Goal: Information Seeking & Learning: Learn about a topic

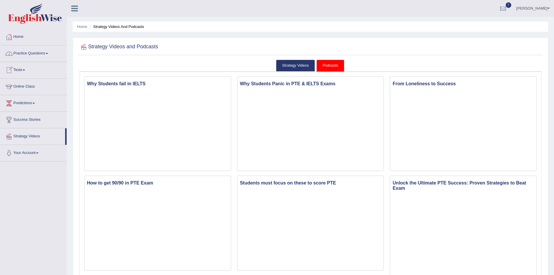
click at [21, 36] on link "Home" at bounding box center [33, 36] width 66 height 15
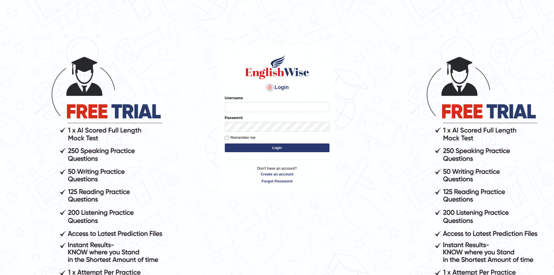
type input "sprajapati"
click at [276, 152] on button "Login" at bounding box center [277, 147] width 105 height 9
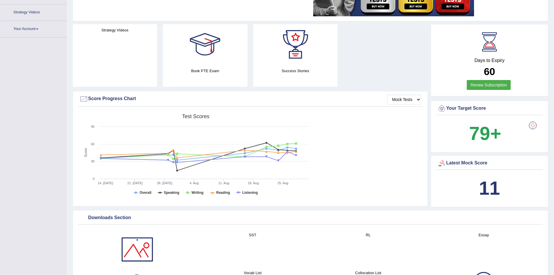
scroll to position [116, 0]
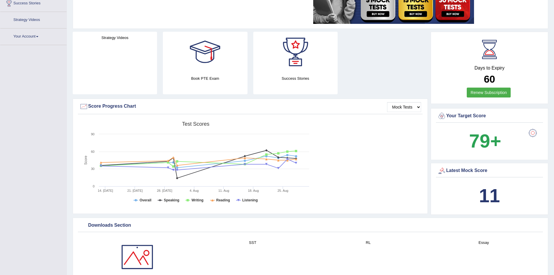
click at [29, 21] on link "Strategy Videos" at bounding box center [33, 19] width 66 height 15
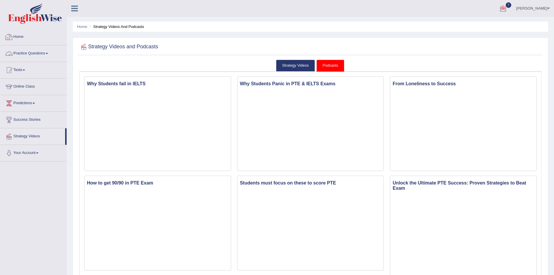
click at [19, 36] on link "Home" at bounding box center [33, 36] width 66 height 15
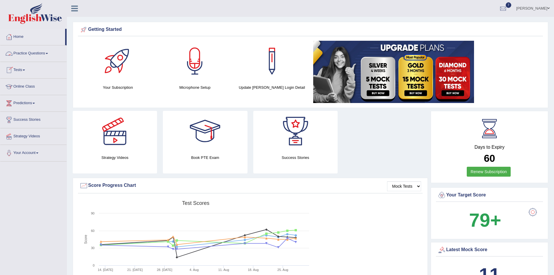
click at [44, 51] on link "Practice Questions" at bounding box center [33, 52] width 66 height 15
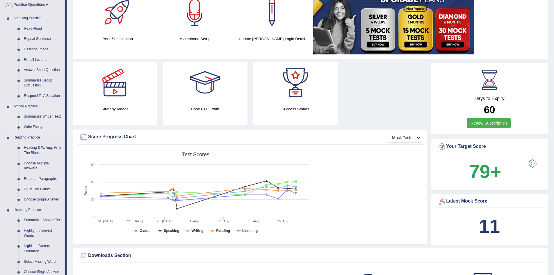
scroll to position [58, 0]
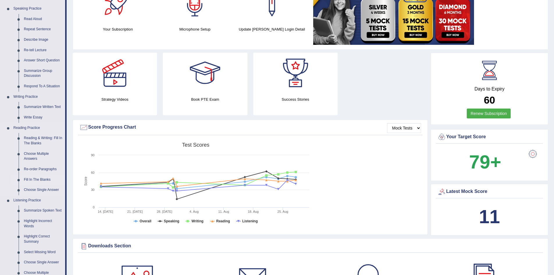
click at [40, 179] on link "Fill In The Blanks" at bounding box center [43, 179] width 44 height 10
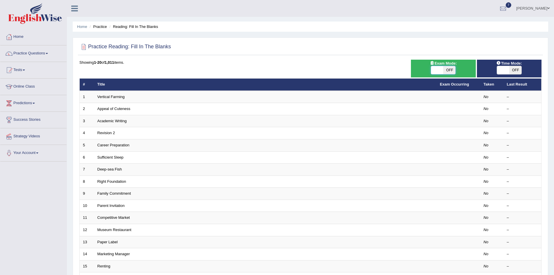
click at [441, 67] on span at bounding box center [437, 70] width 12 height 8
click at [439, 69] on span at bounding box center [437, 70] width 12 height 8
checkbox input "true"
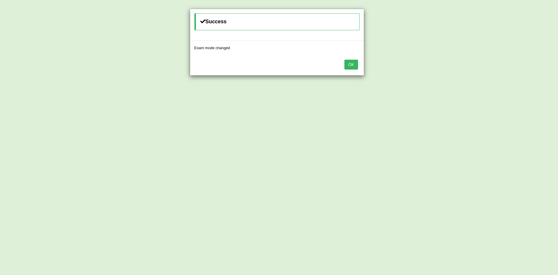
click at [352, 67] on button "OK" at bounding box center [351, 65] width 13 height 10
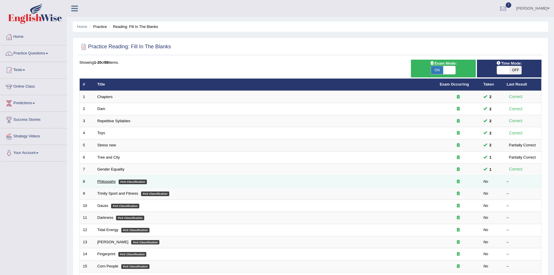
click at [109, 183] on link "Philosophy" at bounding box center [106, 181] width 19 height 4
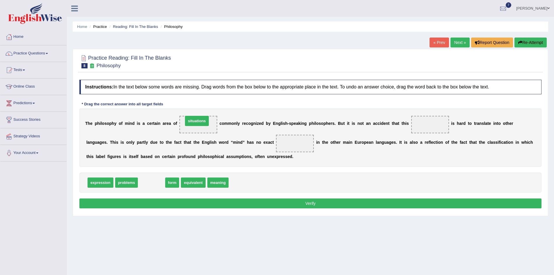
drag, startPoint x: 152, startPoint y: 186, endPoint x: 197, endPoint y: 124, distance: 76.5
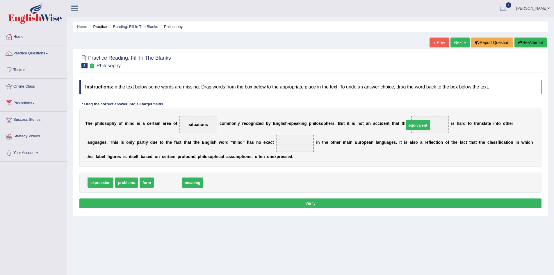
drag, startPoint x: 165, startPoint y: 186, endPoint x: 415, endPoint y: 129, distance: 256.6
drag, startPoint x: 164, startPoint y: 186, endPoint x: 245, endPoint y: 153, distance: 87.6
drag, startPoint x: 408, startPoint y: 125, endPoint x: 227, endPoint y: 190, distance: 191.4
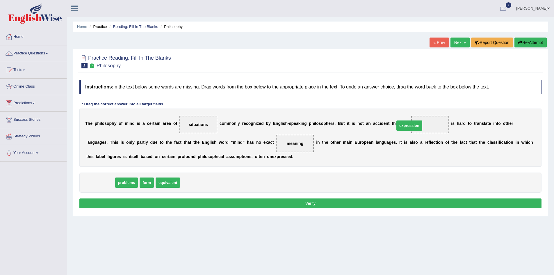
drag, startPoint x: 97, startPoint y: 184, endPoint x: 406, endPoint y: 127, distance: 314.1
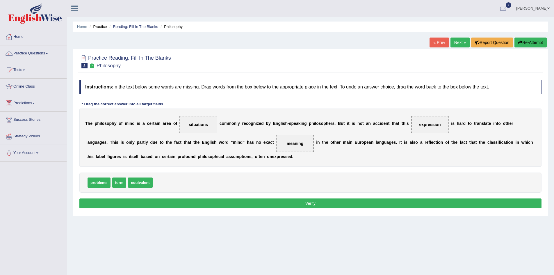
click at [306, 204] on button "Verify" at bounding box center [310, 203] width 462 height 10
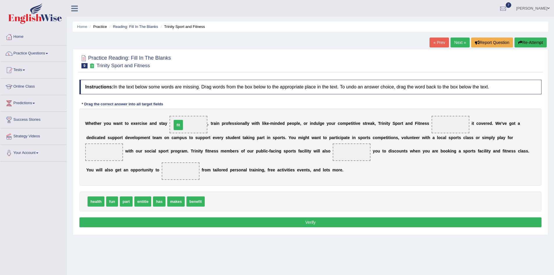
drag, startPoint x: 208, startPoint y: 205, endPoint x: 175, endPoint y: 129, distance: 83.2
drag, startPoint x: 124, startPoint y: 204, endPoint x: 436, endPoint y: 130, distance: 320.5
drag, startPoint x: 111, startPoint y: 204, endPoint x: 468, endPoint y: 148, distance: 360.7
drag, startPoint x: 168, startPoint y: 204, endPoint x: 168, endPoint y: 216, distance: 11.6
drag, startPoint x: 145, startPoint y: 208, endPoint x: 137, endPoint y: 204, distance: 8.8
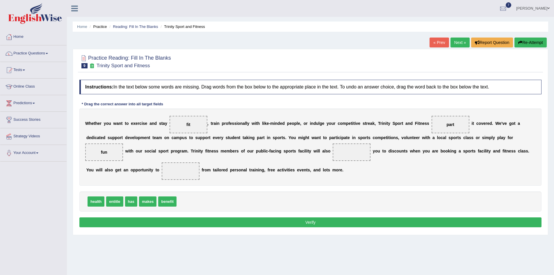
click at [145, 196] on div "health entitle has makes benefit" at bounding box center [310, 201] width 462 height 20
drag, startPoint x: 144, startPoint y: 204, endPoint x: 265, endPoint y: 167, distance: 126.2
drag, startPoint x: 146, startPoint y: 205, endPoint x: 517, endPoint y: 164, distance: 373.6
click at [316, 221] on button "Verify" at bounding box center [310, 222] width 462 height 10
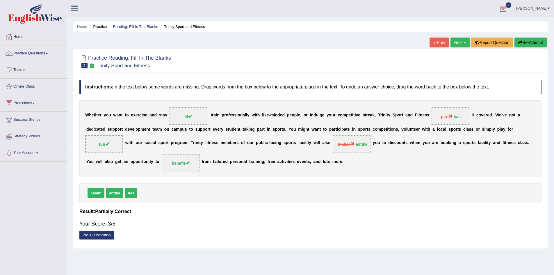
click at [457, 43] on link "Next »" at bounding box center [459, 43] width 19 height 10
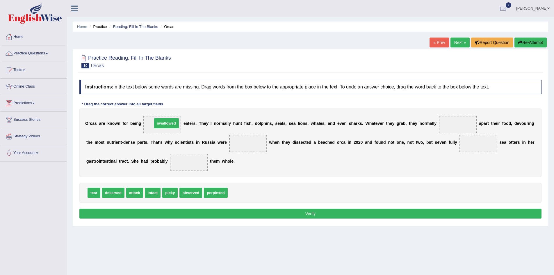
drag, startPoint x: 236, startPoint y: 194, endPoint x: 161, endPoint y: 125, distance: 102.5
drag, startPoint x: 131, startPoint y: 196, endPoint x: 440, endPoint y: 129, distance: 317.0
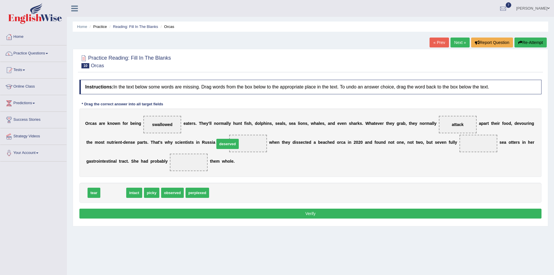
drag, startPoint x: 112, startPoint y: 194, endPoint x: 226, endPoint y: 145, distance: 124.3
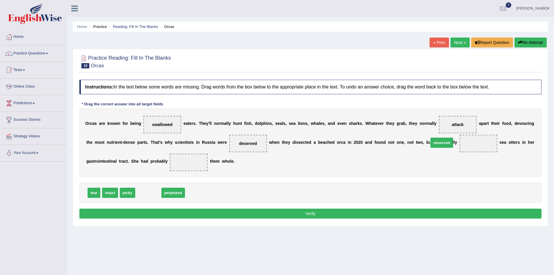
drag, startPoint x: 152, startPoint y: 195, endPoint x: 441, endPoint y: 145, distance: 293.1
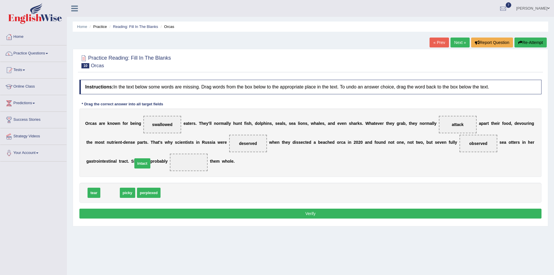
drag, startPoint x: 108, startPoint y: 197, endPoint x: 140, endPoint y: 168, distance: 43.6
click at [310, 213] on button "Verify" at bounding box center [310, 214] width 462 height 10
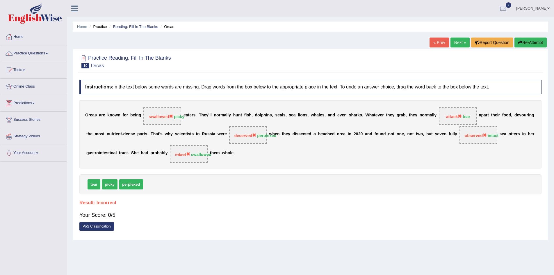
click at [533, 44] on button "Re-Attempt" at bounding box center [530, 43] width 32 height 10
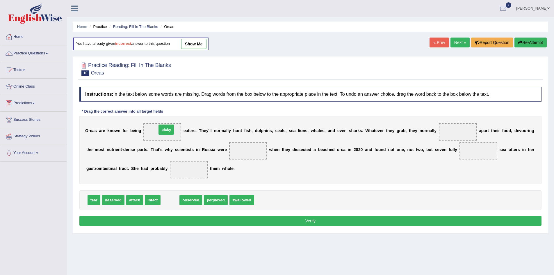
drag, startPoint x: 167, startPoint y: 203, endPoint x: 163, endPoint y: 133, distance: 70.5
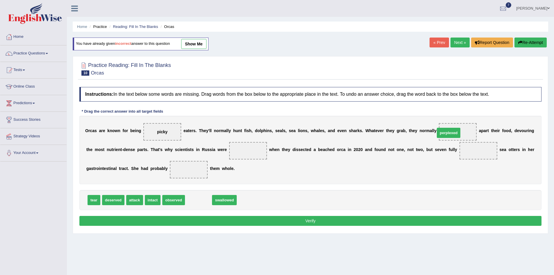
drag, startPoint x: 197, startPoint y: 201, endPoint x: 447, endPoint y: 134, distance: 259.0
drag, startPoint x: 196, startPoint y: 202, endPoint x: 144, endPoint y: 172, distance: 60.2
drag, startPoint x: 150, startPoint y: 204, endPoint x: 219, endPoint y: 157, distance: 83.2
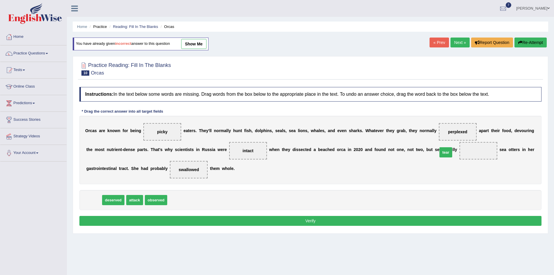
drag, startPoint x: 95, startPoint y: 202, endPoint x: 446, endPoint y: 154, distance: 354.0
click at [320, 220] on button "Verify" at bounding box center [310, 221] width 462 height 10
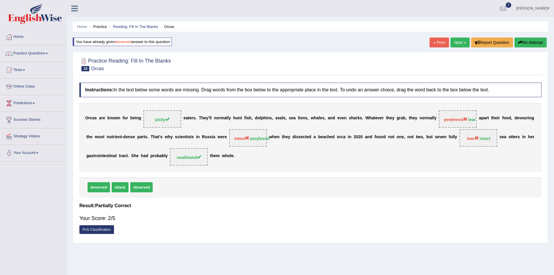
click at [457, 43] on link "Next »" at bounding box center [459, 43] width 19 height 10
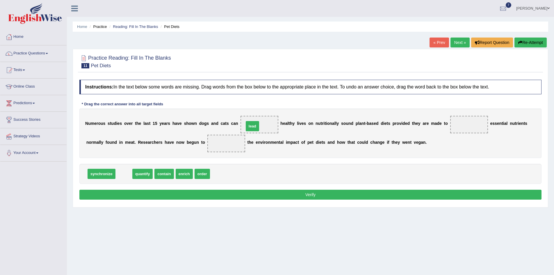
drag, startPoint x: 125, startPoint y: 178, endPoint x: 254, endPoint y: 130, distance: 137.1
drag, startPoint x: 164, startPoint y: 174, endPoint x: 449, endPoint y: 129, distance: 288.4
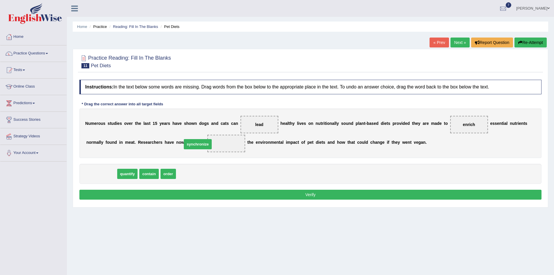
drag, startPoint x: 104, startPoint y: 176, endPoint x: 198, endPoint y: 146, distance: 98.9
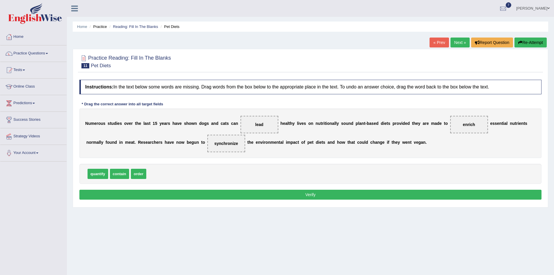
click at [315, 195] on button "Verify" at bounding box center [310, 195] width 462 height 10
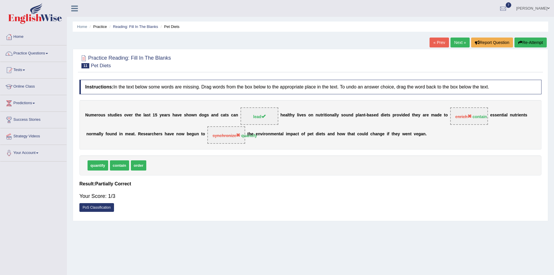
click at [458, 43] on link "Next »" at bounding box center [459, 43] width 19 height 10
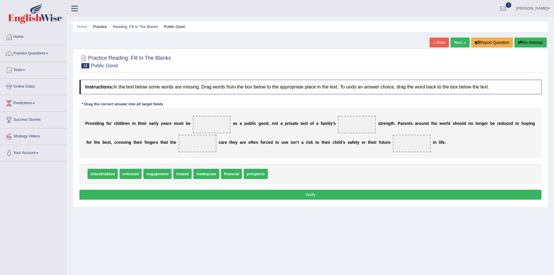
click at [155, 177] on span "engagement" at bounding box center [157, 174] width 28 height 10
drag, startPoint x: 150, startPoint y: 176, endPoint x: 206, endPoint y: 131, distance: 72.3
drag, startPoint x: 231, startPoint y: 177, endPoint x: 351, endPoint y: 129, distance: 128.4
drag, startPoint x: 203, startPoint y: 124, endPoint x: 256, endPoint y: 178, distance: 75.5
drag, startPoint x: 336, startPoint y: 126, endPoint x: 197, endPoint y: 124, distance: 138.7
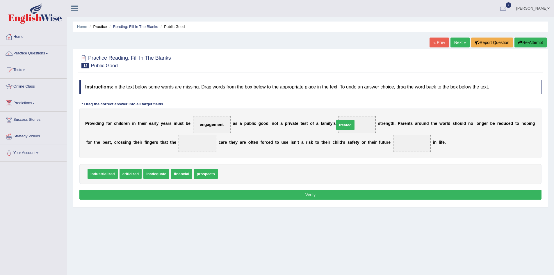
drag, startPoint x: 228, startPoint y: 175, endPoint x: 345, endPoint y: 126, distance: 126.4
drag, startPoint x: 203, startPoint y: 179, endPoint x: 167, endPoint y: 147, distance: 47.8
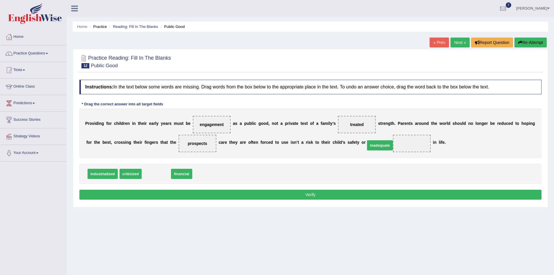
drag, startPoint x: 155, startPoint y: 177, endPoint x: 379, endPoint y: 149, distance: 225.2
click at [329, 197] on button "Verify" at bounding box center [310, 195] width 462 height 10
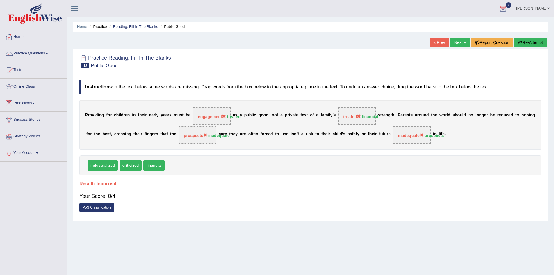
click at [528, 41] on button "Re-Attempt" at bounding box center [530, 43] width 32 height 10
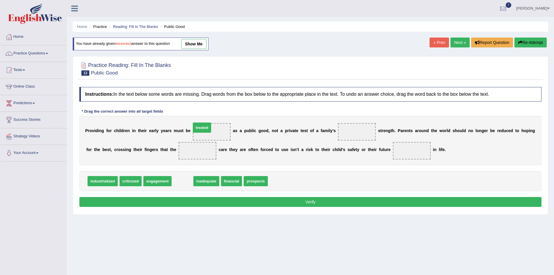
drag, startPoint x: 177, startPoint y: 185, endPoint x: 196, endPoint y: 132, distance: 56.9
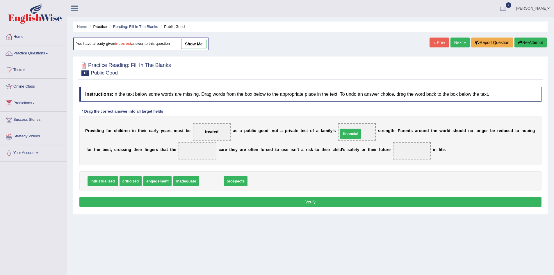
drag, startPoint x: 208, startPoint y: 184, endPoint x: 347, endPoint y: 136, distance: 147.1
drag, startPoint x: 180, startPoint y: 187, endPoint x: 168, endPoint y: 151, distance: 37.8
click at [168, 151] on div "Instructions: In the text below some words are missing. Drag words from the box…" at bounding box center [310, 147] width 465 height 127
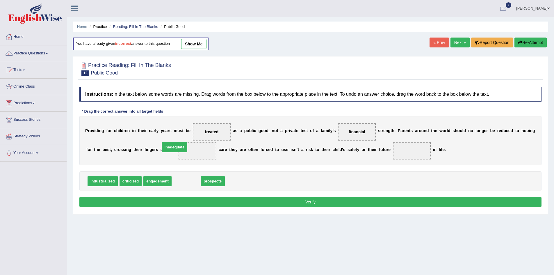
drag, startPoint x: 177, startPoint y: 182, endPoint x: 165, endPoint y: 146, distance: 38.2
drag, startPoint x: 198, startPoint y: 180, endPoint x: 375, endPoint y: 152, distance: 179.3
click at [323, 202] on button "Verify" at bounding box center [310, 202] width 462 height 10
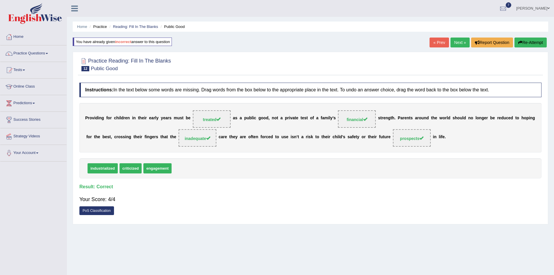
click at [456, 41] on link "Next »" at bounding box center [459, 43] width 19 height 10
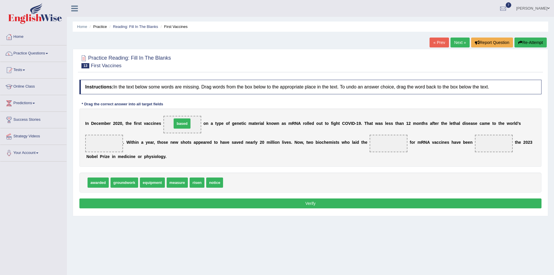
drag, startPoint x: 227, startPoint y: 186, endPoint x: 176, endPoint y: 127, distance: 78.1
drag, startPoint x: 176, startPoint y: 185, endPoint x: 101, endPoint y: 147, distance: 83.2
drag, startPoint x: 101, startPoint y: 145, endPoint x: 204, endPoint y: 181, distance: 109.7
drag, startPoint x: 94, startPoint y: 184, endPoint x: 101, endPoint y: 146, distance: 38.2
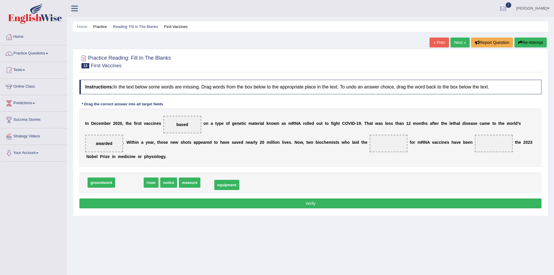
drag, startPoint x: 129, startPoint y: 184, endPoint x: 226, endPoint y: 186, distance: 97.5
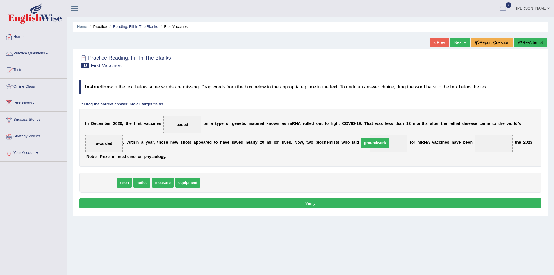
drag, startPoint x: 96, startPoint y: 183, endPoint x: 369, endPoint y: 143, distance: 276.5
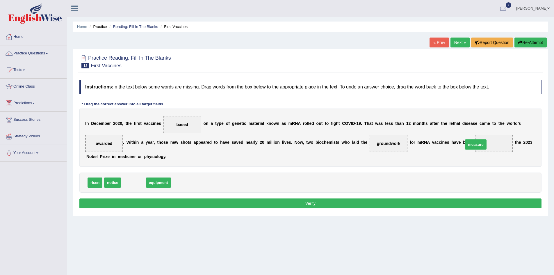
drag, startPoint x: 133, startPoint y: 185, endPoint x: 471, endPoint y: 152, distance: 339.8
click at [309, 206] on button "Verify" at bounding box center [310, 203] width 462 height 10
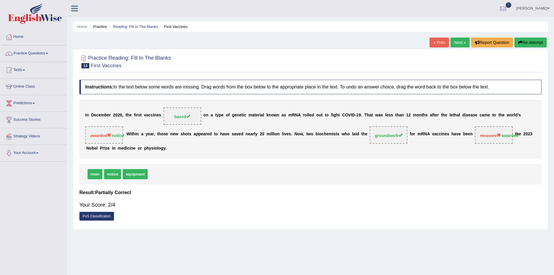
click at [536, 43] on button "Re-Attempt" at bounding box center [530, 43] width 32 height 10
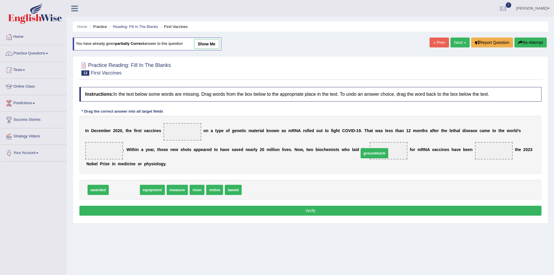
drag, startPoint x: 124, startPoint y: 193, endPoint x: 369, endPoint y: 162, distance: 247.2
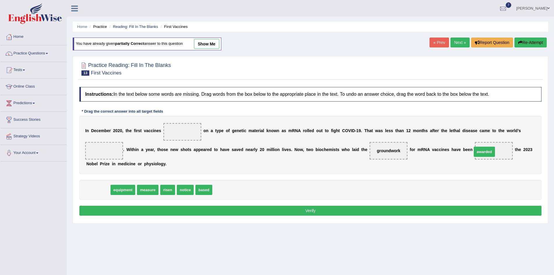
drag, startPoint x: 95, startPoint y: 191, endPoint x: 481, endPoint y: 153, distance: 388.1
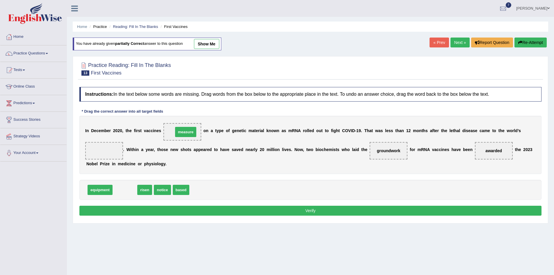
drag, startPoint x: 126, startPoint y: 192, endPoint x: 187, endPoint y: 134, distance: 83.9
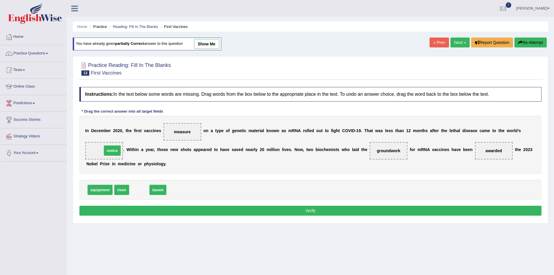
drag, startPoint x: 140, startPoint y: 193, endPoint x: 113, endPoint y: 153, distance: 47.7
click at [316, 211] on button "Verify" at bounding box center [310, 211] width 462 height 10
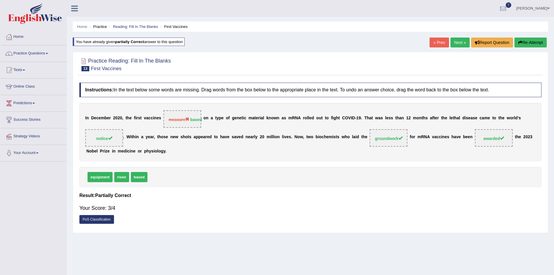
click at [455, 42] on link "Next »" at bounding box center [459, 43] width 19 height 10
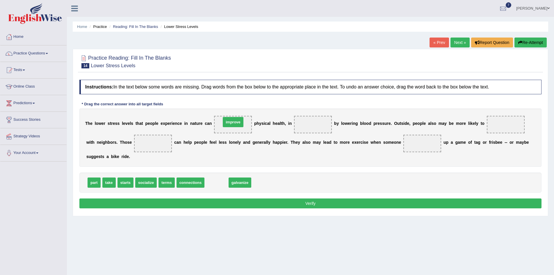
drag, startPoint x: 215, startPoint y: 187, endPoint x: 231, endPoint y: 126, distance: 62.7
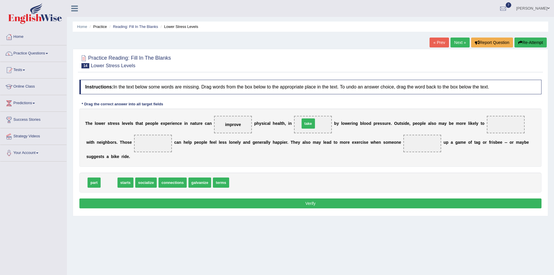
drag, startPoint x: 108, startPoint y: 183, endPoint x: 306, endPoint y: 121, distance: 208.1
drag, startPoint x: 302, startPoint y: 124, endPoint x: 251, endPoint y: 187, distance: 80.6
drag, startPoint x: 93, startPoint y: 184, endPoint x: 304, endPoint y: 128, distance: 218.2
drag, startPoint x: 116, startPoint y: 186, endPoint x: 479, endPoint y: 126, distance: 368.1
drag, startPoint x: 126, startPoint y: 179, endPoint x: 123, endPoint y: 187, distance: 7.7
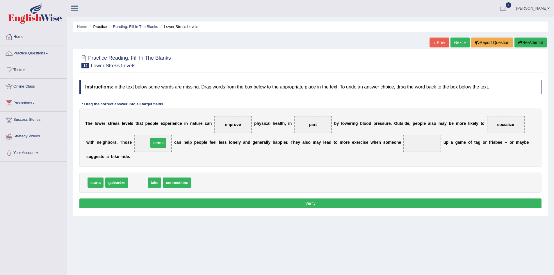
drag, startPoint x: 137, startPoint y: 183, endPoint x: 158, endPoint y: 143, distance: 44.7
drag, startPoint x: 149, startPoint y: 143, endPoint x: 179, endPoint y: 182, distance: 49.2
drag, startPoint x: 157, startPoint y: 185, endPoint x: 147, endPoint y: 147, distance: 39.6
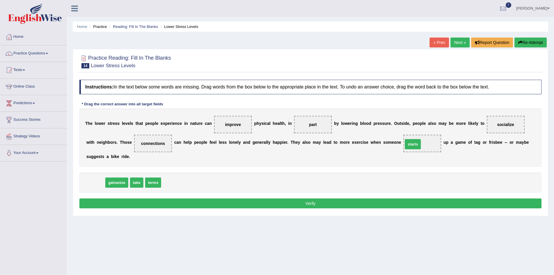
drag, startPoint x: 93, startPoint y: 185, endPoint x: 410, endPoint y: 146, distance: 319.6
click at [318, 206] on button "Verify" at bounding box center [310, 203] width 462 height 10
